Goal: Find specific page/section: Find specific page/section

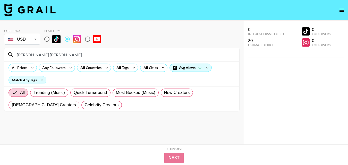
drag, startPoint x: 25, startPoint y: 56, endPoint x: 13, endPoint y: 58, distance: 12.2
click at [13, 58] on div "[PERSON_NAME].[PERSON_NAME]" at bounding box center [121, 54] width 235 height 13
drag, startPoint x: 100, startPoint y: 0, endPoint x: 56, endPoint y: 52, distance: 67.6
click at [7, 58] on div "hellopalmerfamily" at bounding box center [121, 54] width 235 height 13
drag, startPoint x: 56, startPoint y: 52, endPoint x: 17, endPoint y: 53, distance: 38.9
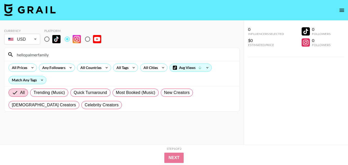
click at [17, 53] on div "hellopalmerfamily" at bounding box center [121, 54] width 235 height 13
drag, startPoint x: 51, startPoint y: 55, endPoint x: 13, endPoint y: 57, distance: 38.2
click at [13, 57] on div "hellopalmerfamily" at bounding box center [121, 54] width 235 height 13
click at [54, 54] on input "scarlettandtiania" at bounding box center [125, 54] width 222 height 8
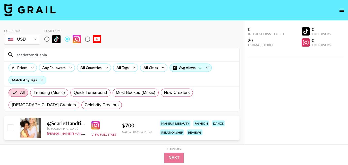
drag, startPoint x: 63, startPoint y: 56, endPoint x: 15, endPoint y: 58, distance: 48.2
click at [15, 58] on input "scarlettandtiania" at bounding box center [125, 54] width 222 height 8
paste input "thejacksonfamilyvalues"
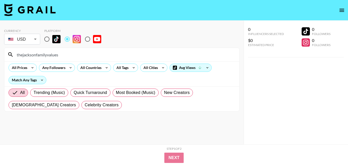
drag, startPoint x: 90, startPoint y: 56, endPoint x: 10, endPoint y: 59, distance: 79.4
click at [14, 61] on section "thejacksonfamilyvalues All Prices Any Followers All Countries All Tags All Citi…" at bounding box center [121, 80] width 235 height 64
paste input "simply_madisonjade"
drag, startPoint x: 134, startPoint y: 56, endPoint x: 16, endPoint y: 56, distance: 117.1
click at [16, 56] on input "simply_madisonjade" at bounding box center [125, 54] width 222 height 8
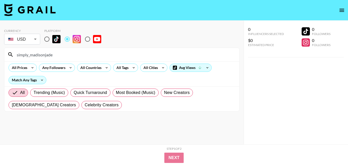
paste input "loveofblackwomen"
type input "loveofblackwomen"
